Goal: Navigation & Orientation: Find specific page/section

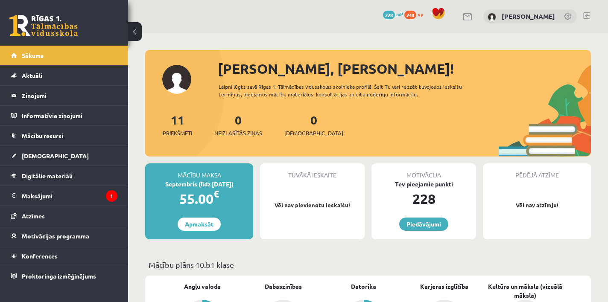
click at [584, 15] on link at bounding box center [586, 15] width 6 height 7
click at [44, 177] on span "Digitālie materiāli" at bounding box center [47, 176] width 51 height 8
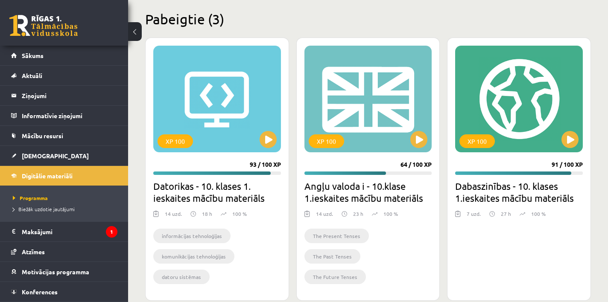
scroll to position [255, 0]
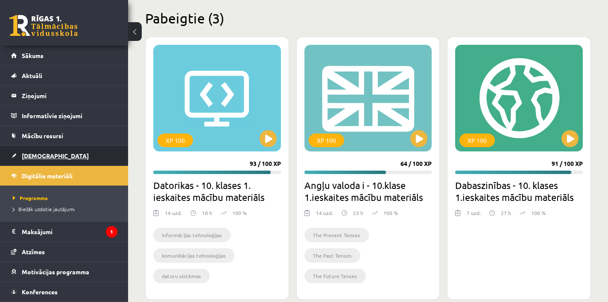
click at [30, 151] on link "[DEMOGRAPHIC_DATA]" at bounding box center [64, 156] width 106 height 20
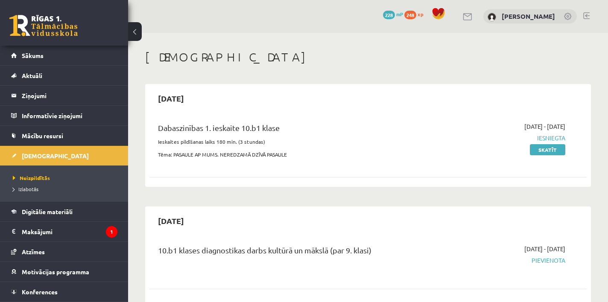
click at [585, 15] on link at bounding box center [586, 15] width 6 height 7
